Goal: Transaction & Acquisition: Book appointment/travel/reservation

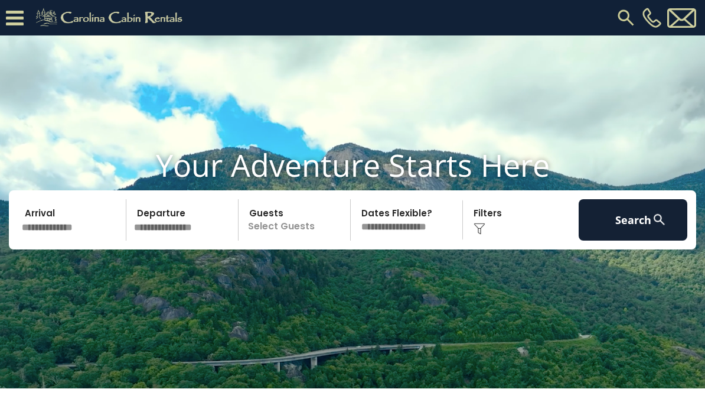
click at [79, 240] on input "text" at bounding box center [72, 219] width 109 height 41
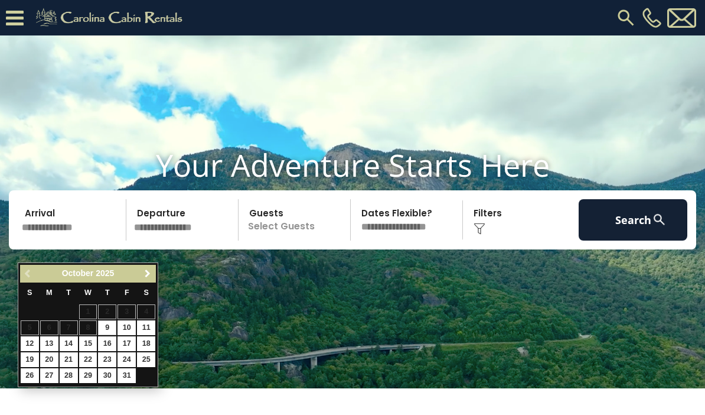
click at [143, 270] on span "Next" at bounding box center [147, 273] width 9 height 9
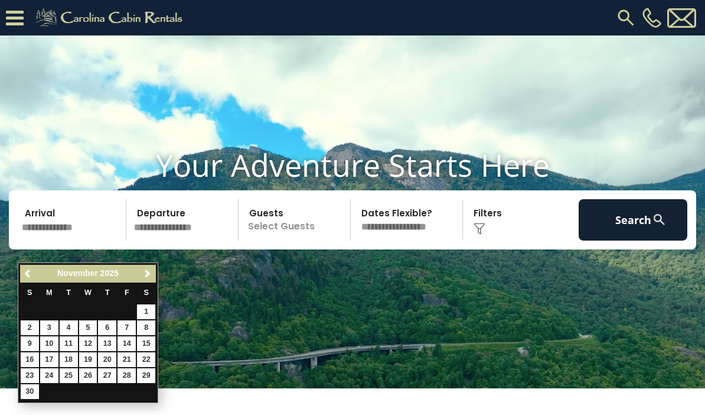
click at [148, 266] on link "Next" at bounding box center [147, 273] width 15 height 15
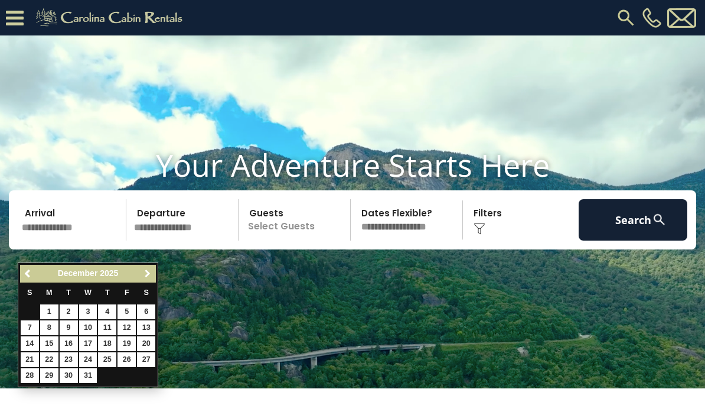
click at [148, 267] on link "Next" at bounding box center [147, 273] width 15 height 15
click at [146, 273] on span "Next" at bounding box center [147, 273] width 9 height 9
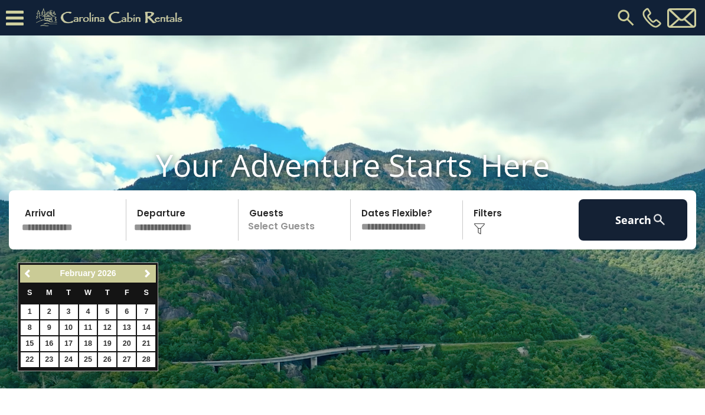
click at [148, 273] on span "Next" at bounding box center [147, 273] width 9 height 9
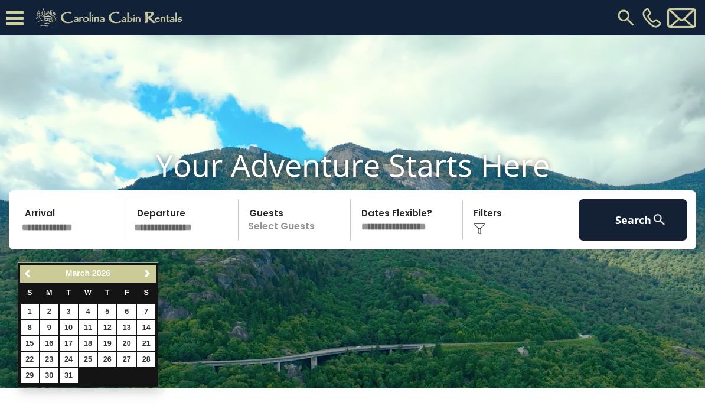
click at [149, 270] on span "Next" at bounding box center [147, 273] width 9 height 9
click at [149, 269] on span "Next" at bounding box center [147, 273] width 9 height 9
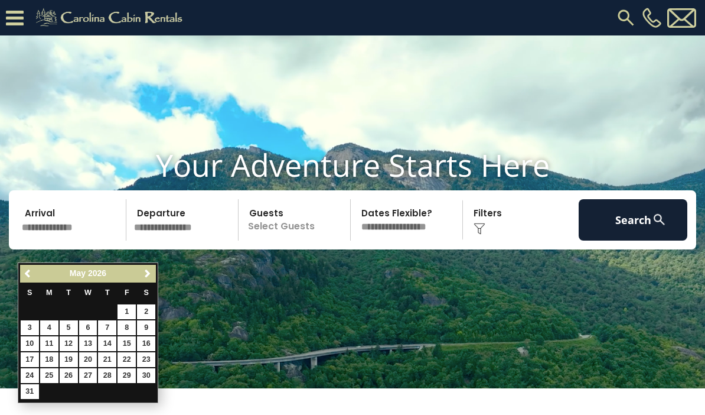
click at [127, 358] on link "22" at bounding box center [127, 359] width 18 height 15
type input "*******"
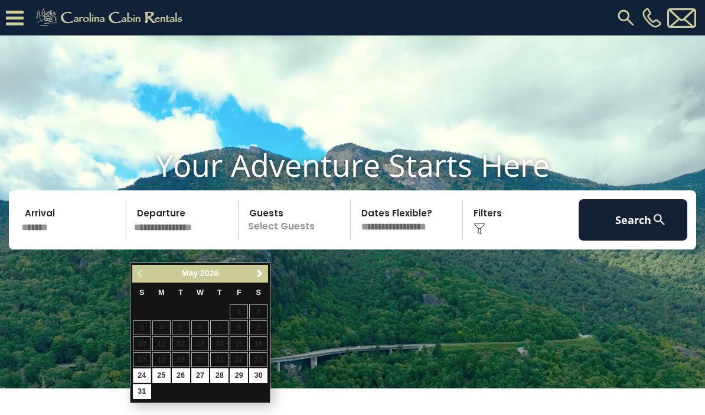
click at [139, 368] on link "24" at bounding box center [142, 375] width 18 height 15
type input "*******"
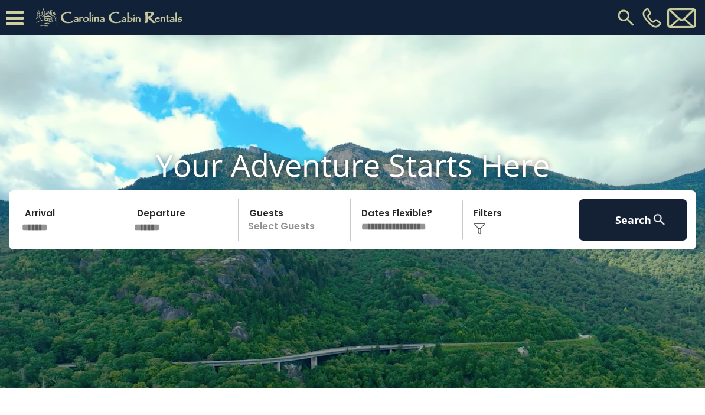
click at [285, 240] on p "Select Guests" at bounding box center [296, 219] width 108 height 41
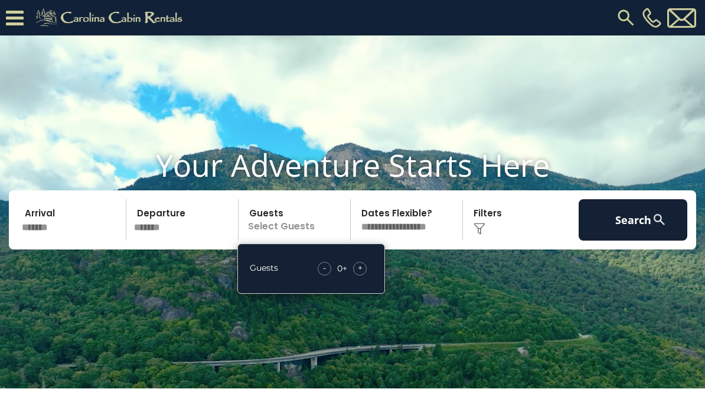
click at [359, 273] on span "+" at bounding box center [360, 268] width 5 height 12
click at [361, 273] on span "+" at bounding box center [360, 268] width 5 height 12
click at [420, 240] on select "**********" at bounding box center [408, 219] width 108 height 41
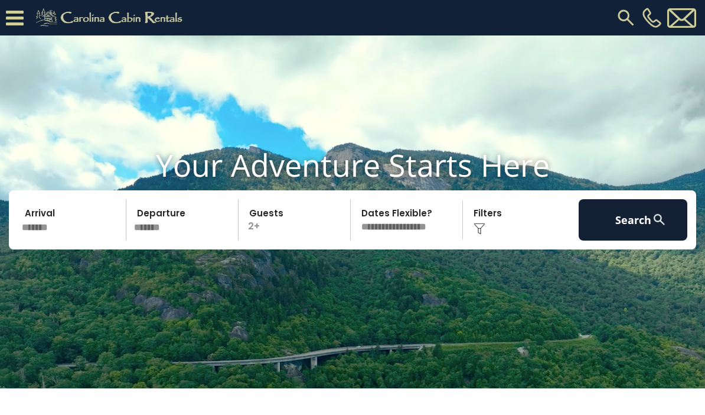
click at [637, 240] on button "Search" at bounding box center [633, 219] width 109 height 41
click at [297, 239] on p "2+" at bounding box center [296, 219] width 108 height 41
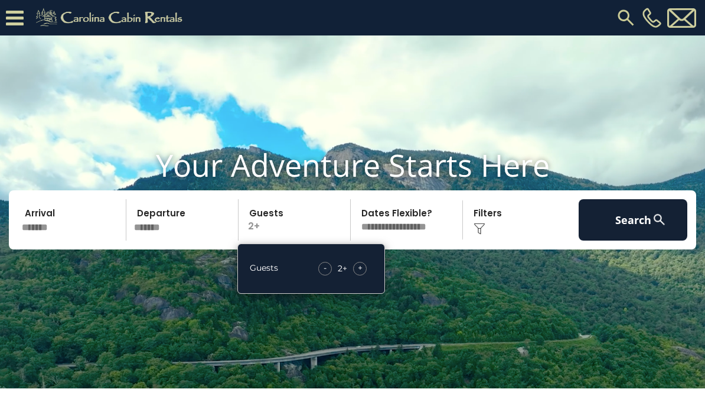
click at [330, 282] on div "Guests - 2 + +" at bounding box center [311, 268] width 148 height 50
click at [327, 273] on span "-" at bounding box center [325, 268] width 3 height 12
click at [632, 240] on button "Search" at bounding box center [633, 219] width 109 height 41
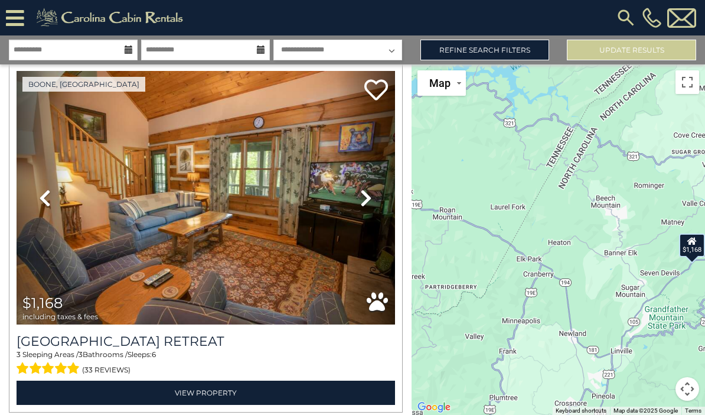
scroll to position [39, 0]
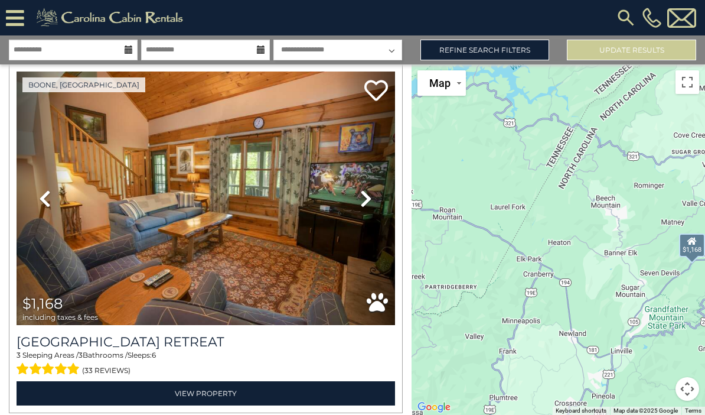
click at [366, 198] on icon at bounding box center [366, 198] width 12 height 19
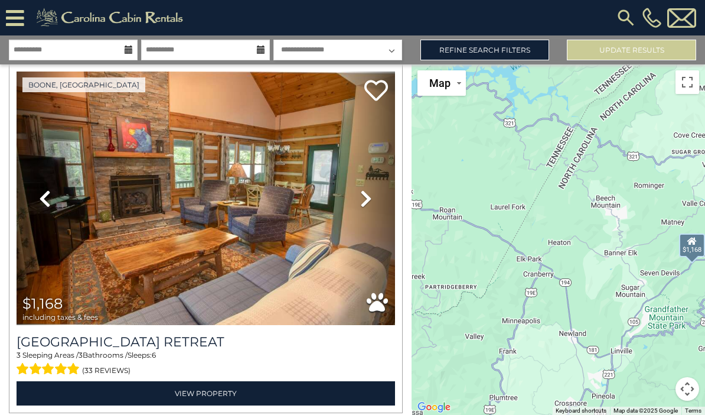
click at [367, 197] on icon at bounding box center [366, 198] width 12 height 19
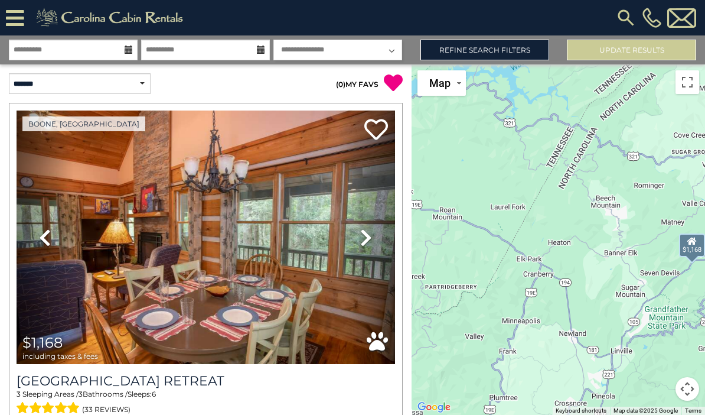
scroll to position [0, 0]
click at [364, 228] on icon at bounding box center [366, 237] width 12 height 19
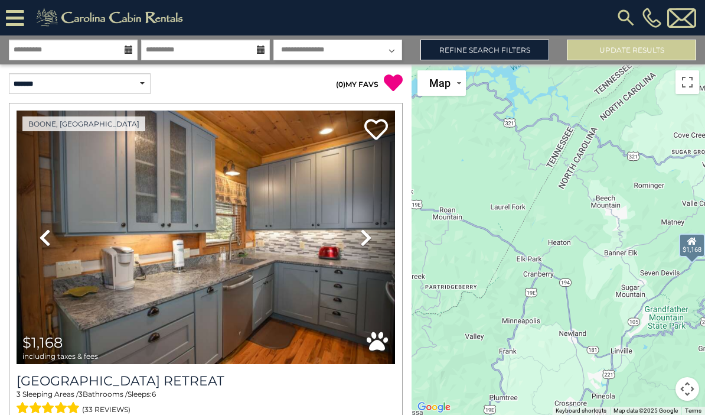
click at [514, 51] on link "Refine Search Filters" at bounding box center [484, 50] width 129 height 21
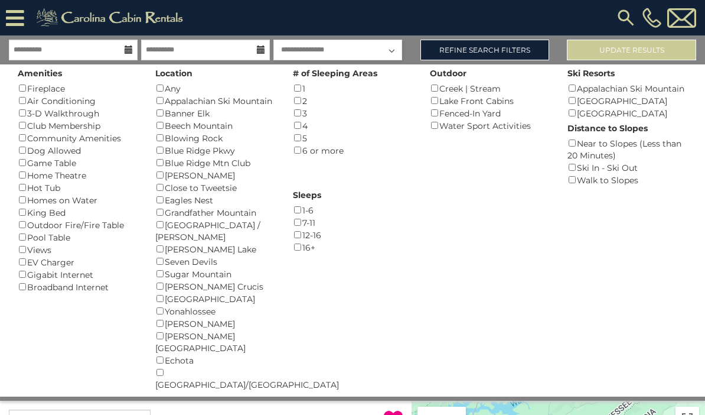
click at [305, 86] on div "1 ()" at bounding box center [353, 88] width 120 height 12
click at [606, 42] on button "Please Update Results" at bounding box center [631, 50] width 129 height 21
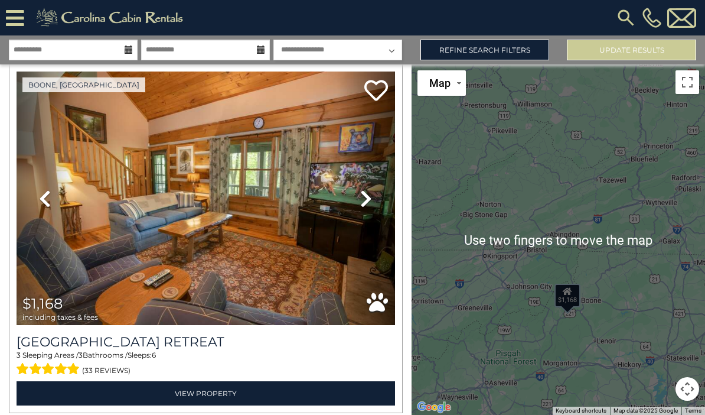
scroll to position [47, 0]
